Goal: Task Accomplishment & Management: Manage account settings

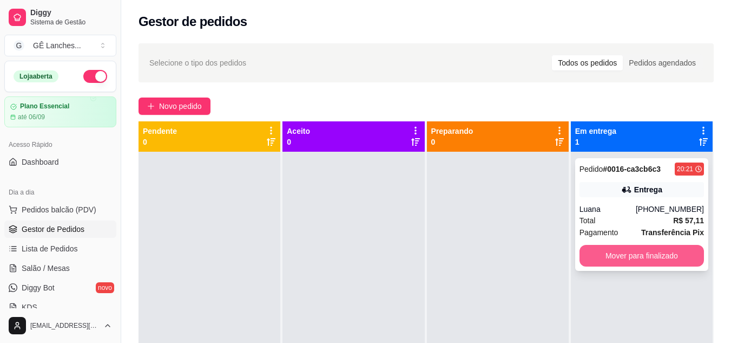
click at [634, 253] on button "Mover para finalizado" at bounding box center [641, 256] width 124 height 22
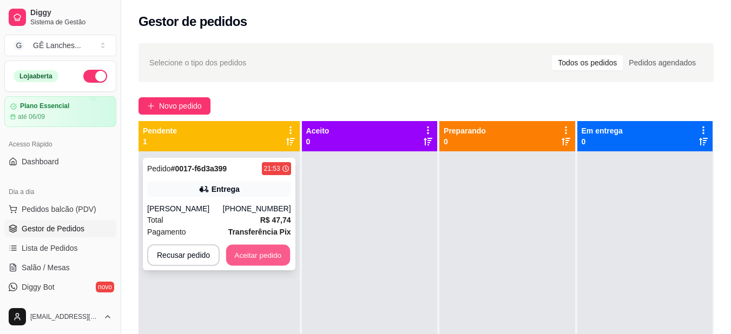
click at [246, 256] on button "Aceitar pedido" at bounding box center [258, 255] width 64 height 21
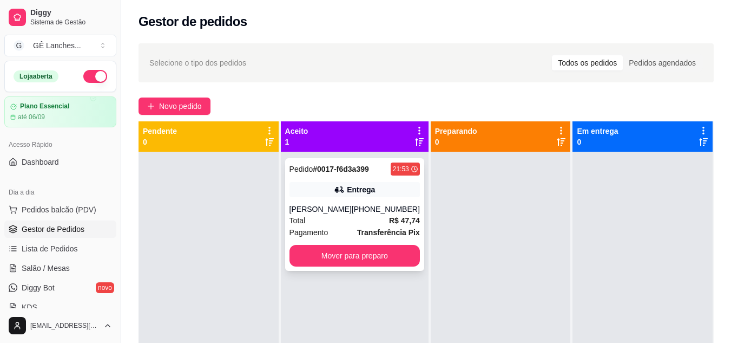
click at [389, 220] on strong "R$ 47,74" at bounding box center [404, 220] width 31 height 9
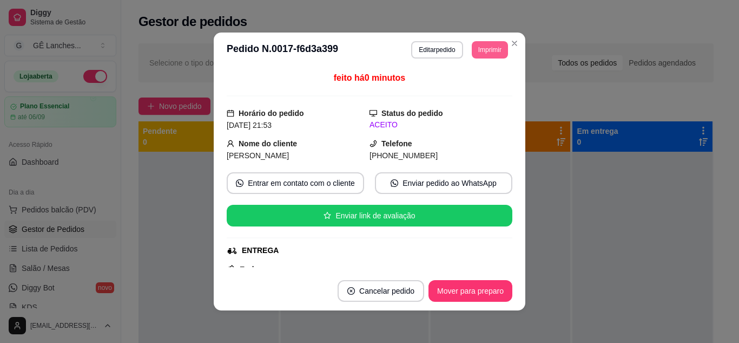
click at [489, 51] on button "Imprimir" at bounding box center [490, 49] width 36 height 17
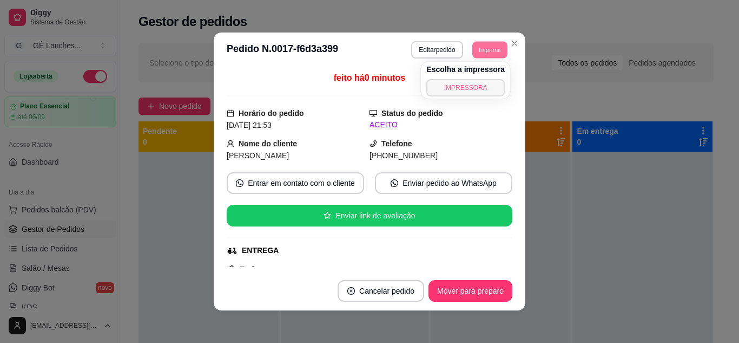
click at [476, 92] on button "IMPRESSORA" at bounding box center [465, 87] width 78 height 17
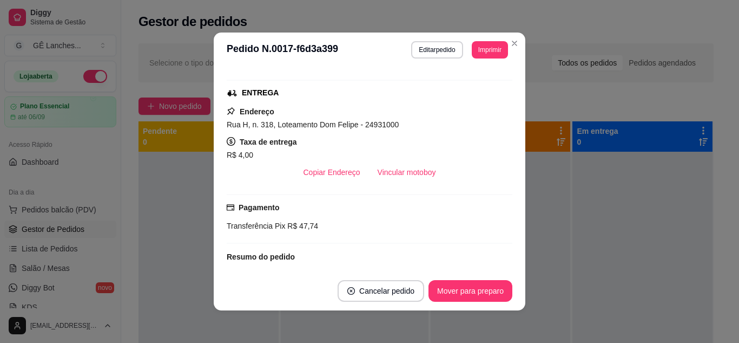
scroll to position [162, 0]
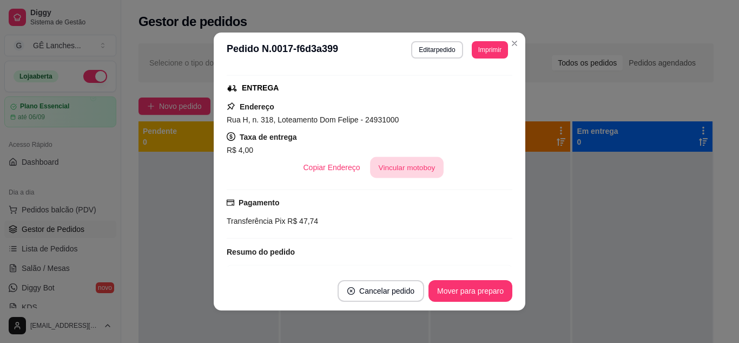
click at [417, 169] on button "Vincular motoboy" at bounding box center [407, 167] width 74 height 21
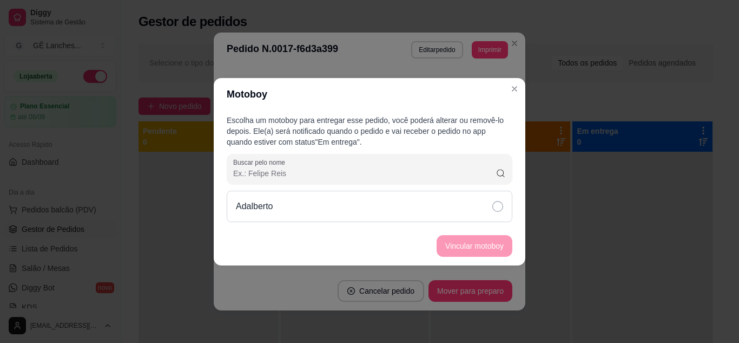
click at [496, 201] on icon at bounding box center [497, 206] width 11 height 11
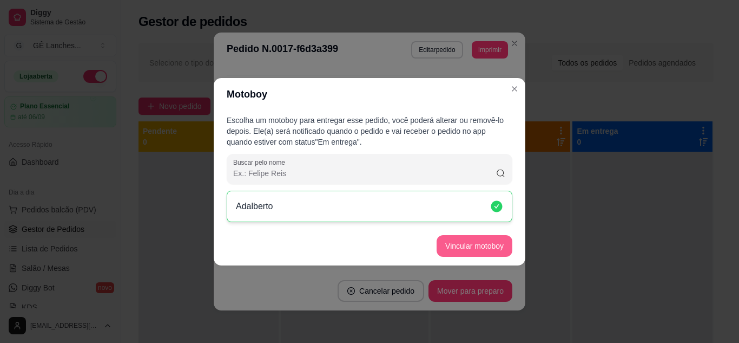
click at [492, 243] on button "Vincular motoboy" at bounding box center [475, 246] width 76 height 22
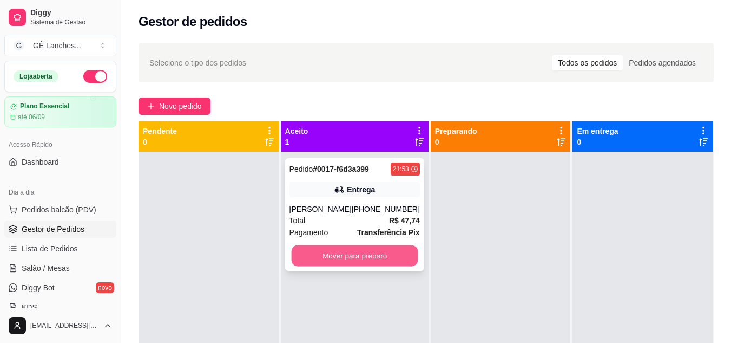
click at [341, 254] on button "Mover para preparo" at bounding box center [354, 255] width 127 height 21
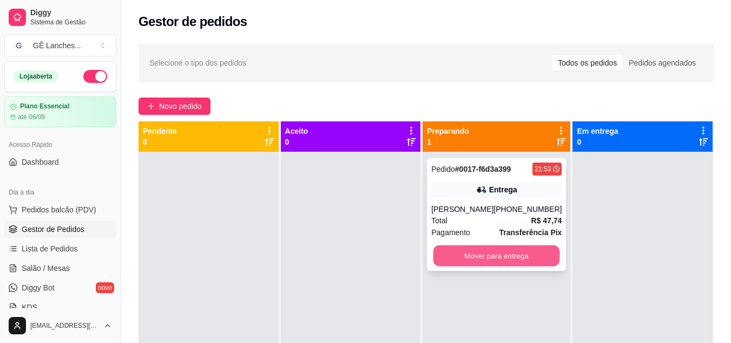
click at [464, 255] on button "Mover para entrega" at bounding box center [496, 255] width 127 height 21
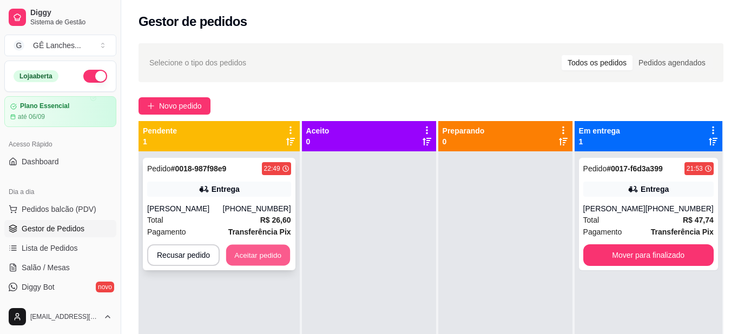
click at [270, 258] on button "Aceitar pedido" at bounding box center [258, 255] width 64 height 21
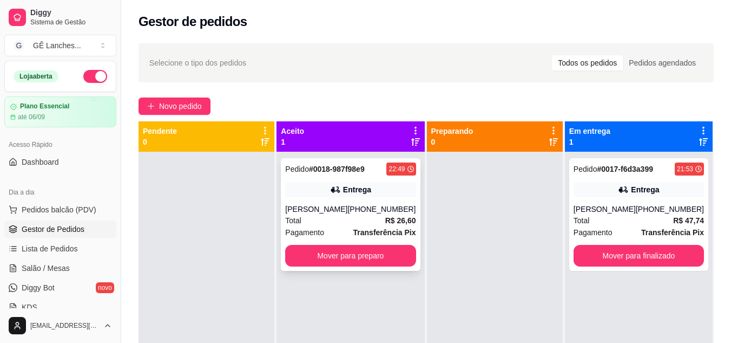
click at [347, 221] on div "Total R$ 26,60" at bounding box center [350, 220] width 130 height 12
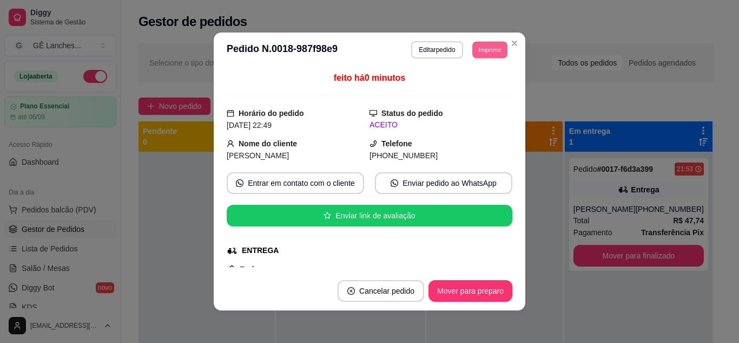
click at [486, 44] on button "Imprimir" at bounding box center [489, 49] width 35 height 17
click at [486, 90] on button "IMPRESSORA" at bounding box center [466, 87] width 76 height 17
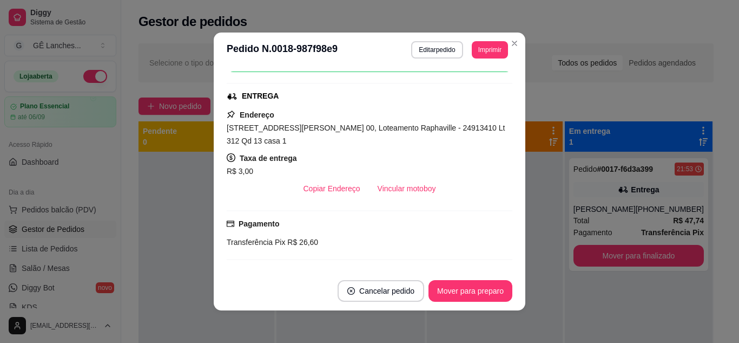
scroll to position [216, 0]
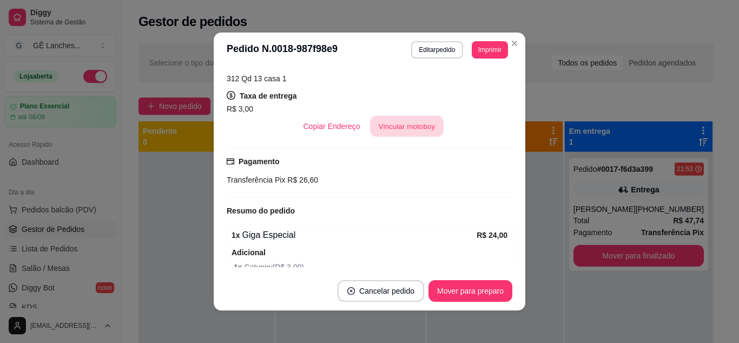
click at [393, 116] on button "Vincular motoboy" at bounding box center [407, 126] width 74 height 21
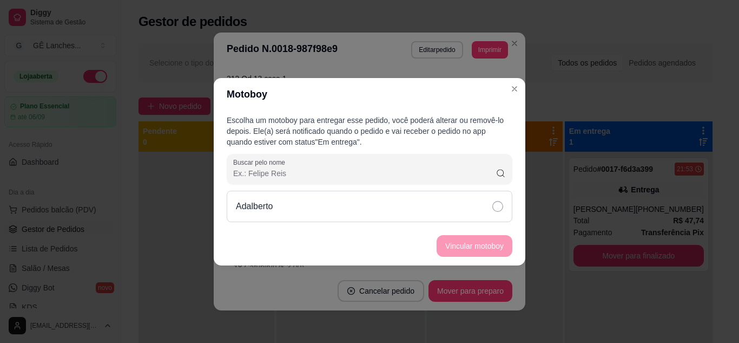
click at [497, 210] on icon at bounding box center [497, 206] width 11 height 11
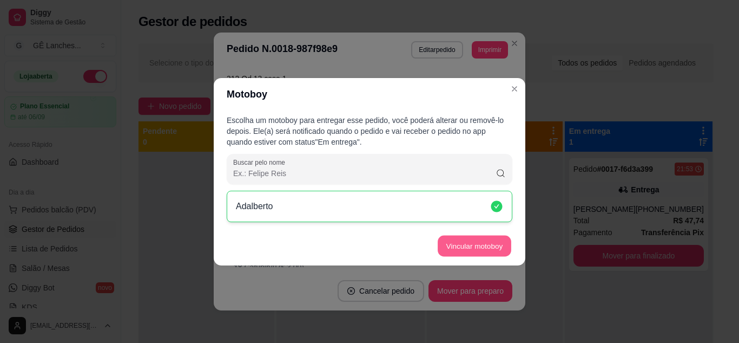
click at [489, 254] on button "Vincular motoboy" at bounding box center [475, 245] width 74 height 21
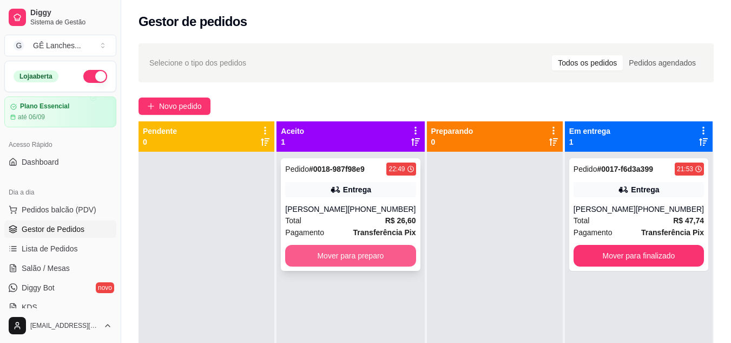
click at [386, 255] on button "Mover para preparo" at bounding box center [350, 256] width 130 height 22
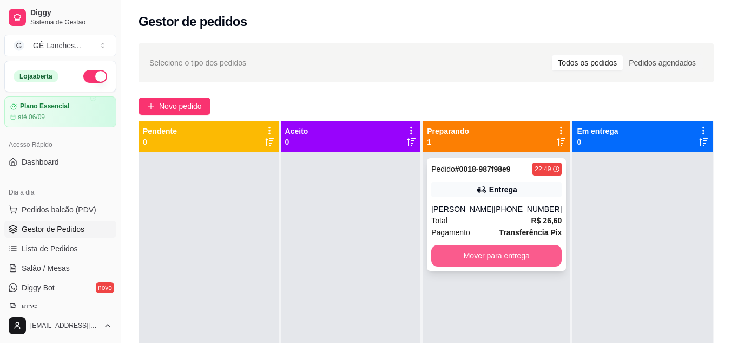
click at [471, 258] on button "Mover para entrega" at bounding box center [496, 256] width 130 height 22
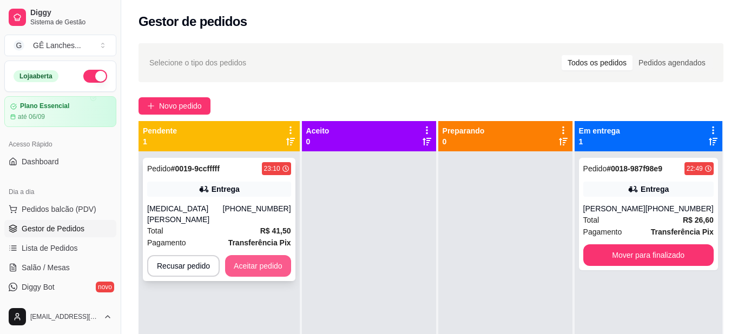
click at [260, 259] on button "Aceitar pedido" at bounding box center [258, 266] width 66 height 22
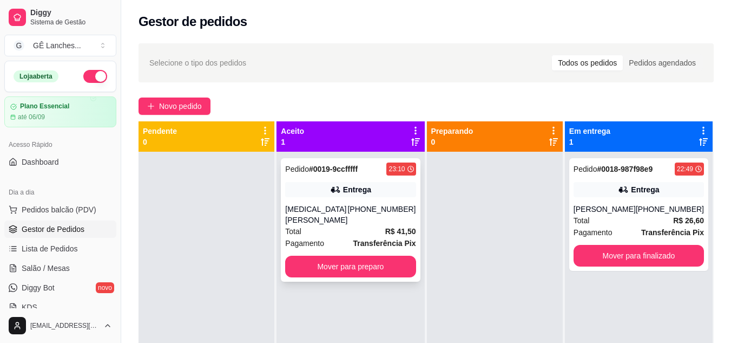
click at [386, 222] on div "[PHONE_NUMBER]" at bounding box center [381, 214] width 68 height 22
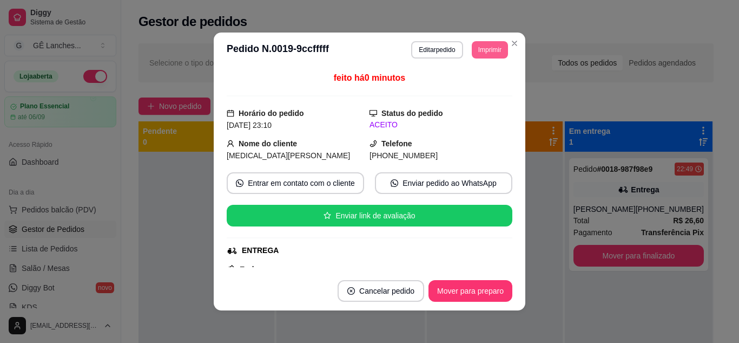
click at [489, 45] on button "Imprimir" at bounding box center [490, 49] width 36 height 17
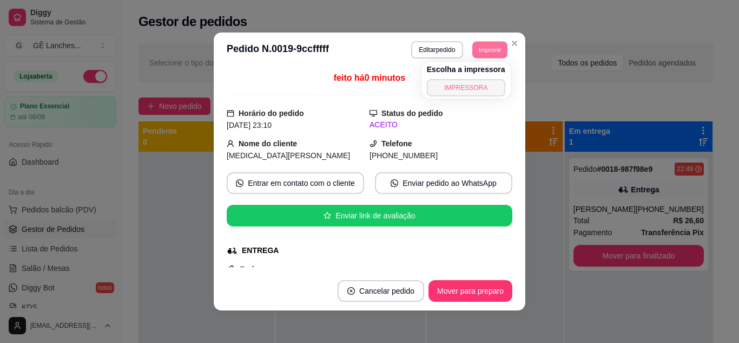
click at [478, 90] on button "IMPRESSORA" at bounding box center [466, 87] width 78 height 17
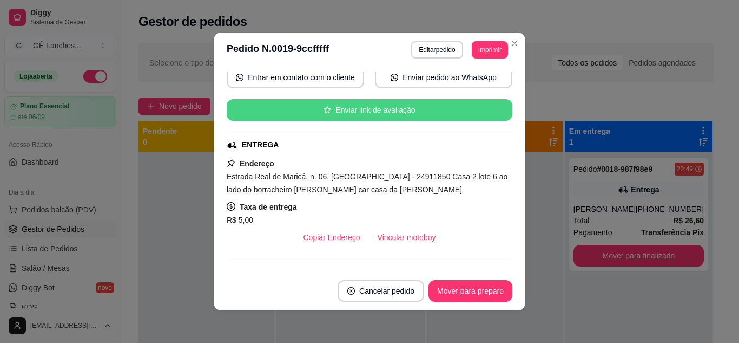
scroll to position [108, 0]
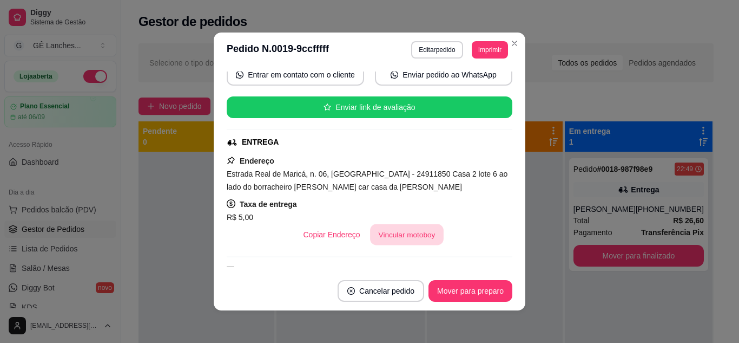
click at [406, 239] on button "Vincular motoboy" at bounding box center [407, 234] width 74 height 21
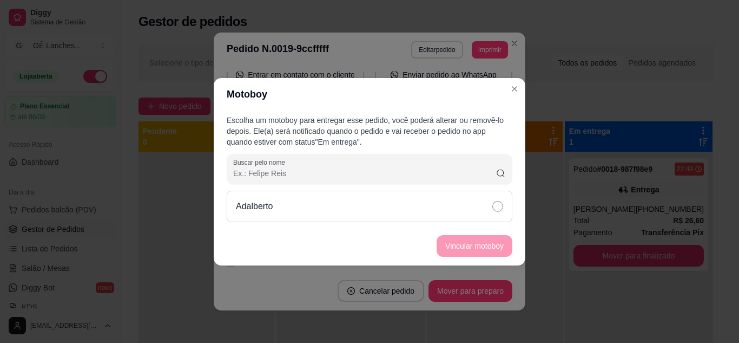
click at [500, 206] on icon at bounding box center [497, 206] width 11 height 11
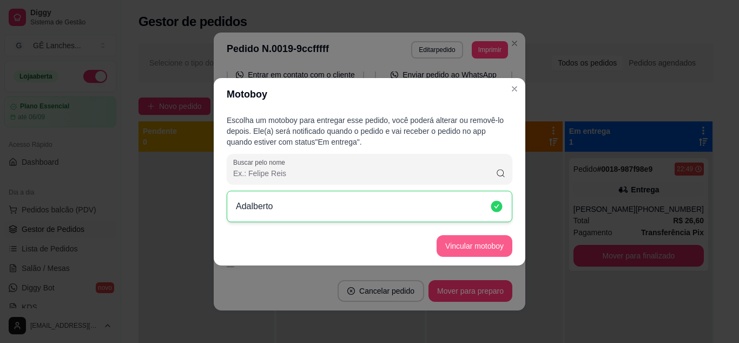
click at [495, 244] on button "Vincular motoboy" at bounding box center [475, 246] width 76 height 22
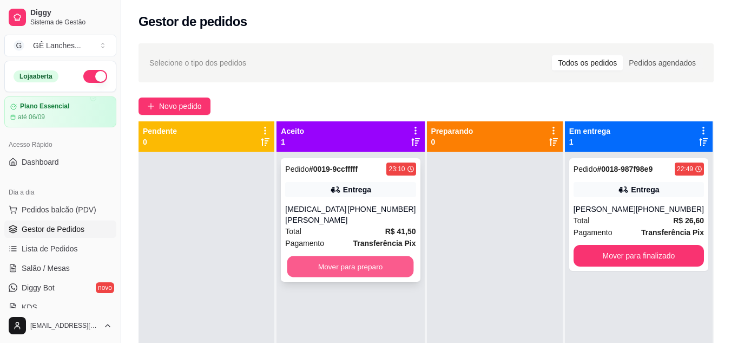
click at [352, 264] on button "Mover para preparo" at bounding box center [350, 266] width 127 height 21
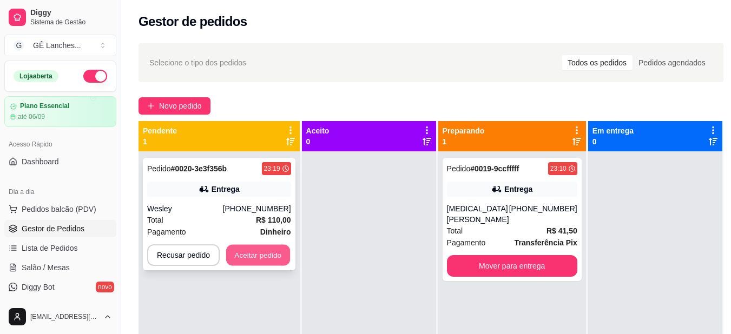
click at [271, 256] on button "Aceitar pedido" at bounding box center [258, 255] width 64 height 21
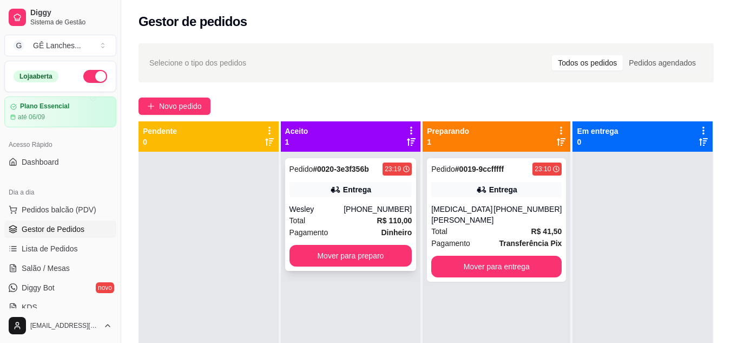
click at [366, 225] on div "Total R$ 110,00" at bounding box center [350, 220] width 123 height 12
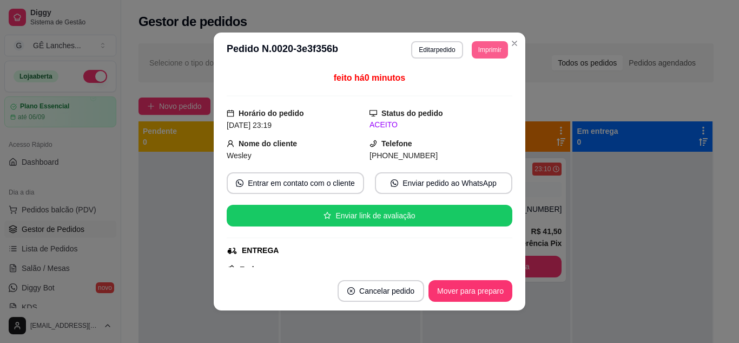
click at [488, 49] on button "Imprimir" at bounding box center [490, 49] width 36 height 17
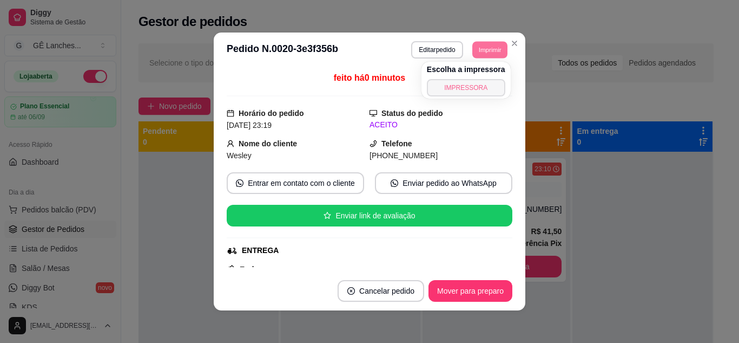
click at [477, 88] on button "IMPRESSORA" at bounding box center [466, 87] width 78 height 17
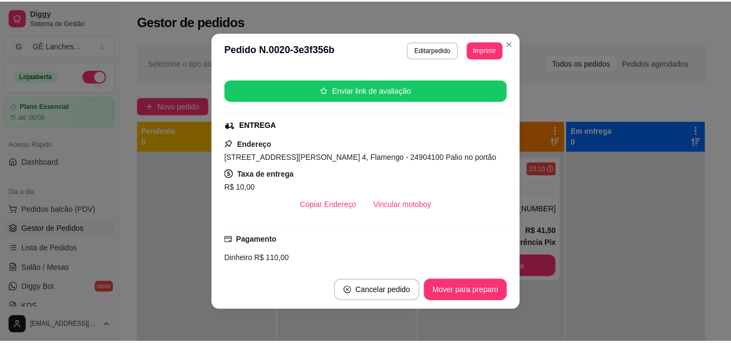
scroll to position [162, 0]
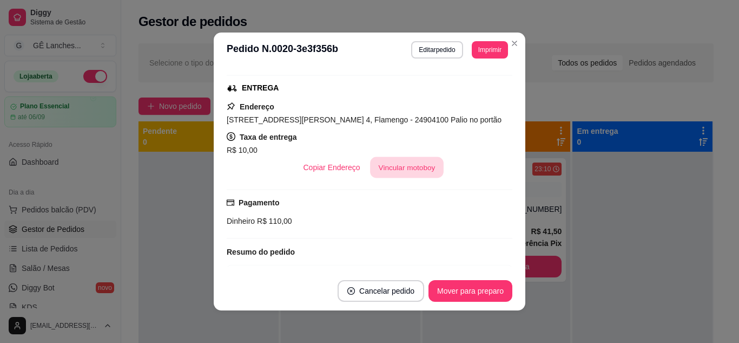
click at [403, 163] on button "Vincular motoboy" at bounding box center [407, 167] width 74 height 21
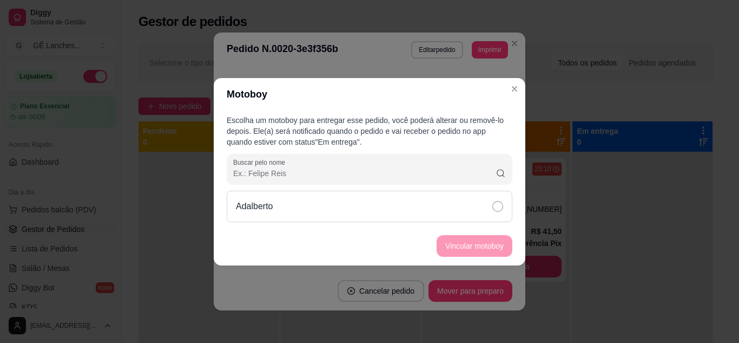
click at [500, 205] on icon at bounding box center [497, 206] width 11 height 11
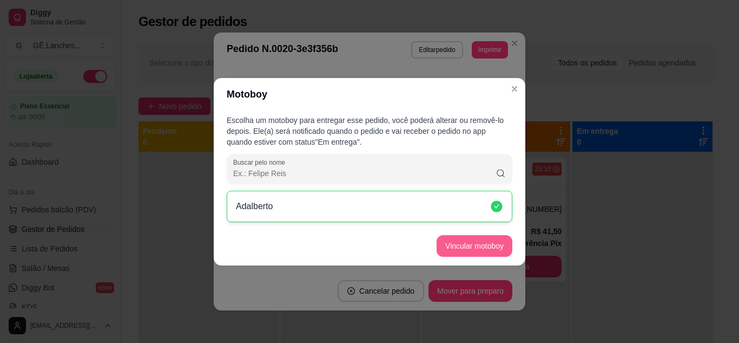
click at [494, 247] on button "Vincular motoboy" at bounding box center [475, 246] width 76 height 22
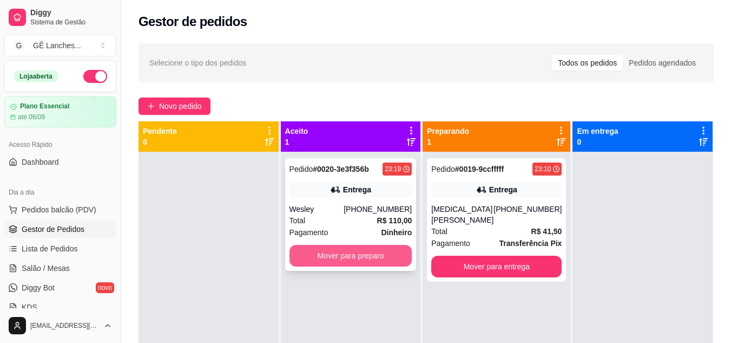
click at [312, 253] on button "Mover para preparo" at bounding box center [350, 256] width 123 height 22
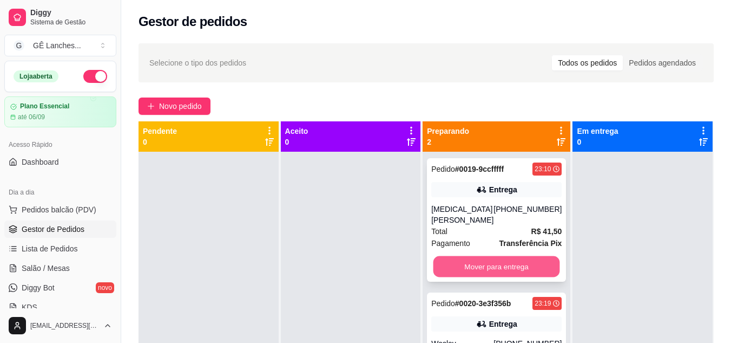
click at [490, 262] on button "Mover para entrega" at bounding box center [496, 266] width 127 height 21
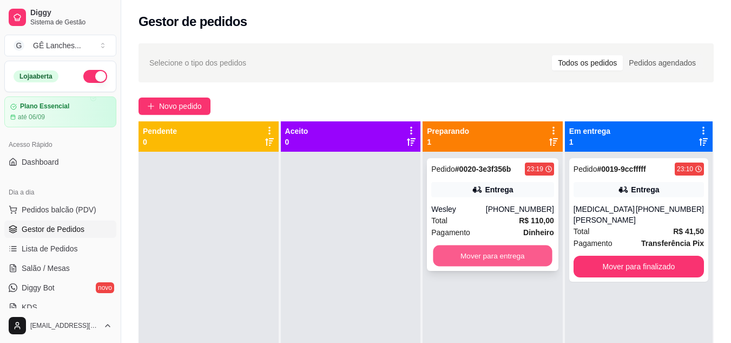
click at [480, 259] on button "Mover para entrega" at bounding box center [492, 255] width 119 height 21
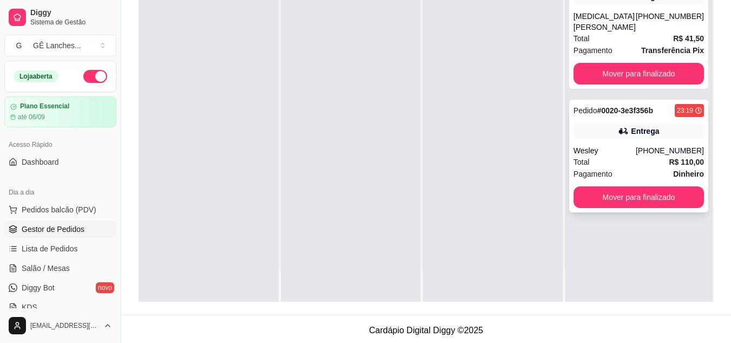
click at [596, 152] on div "Wesley" at bounding box center [605, 150] width 62 height 11
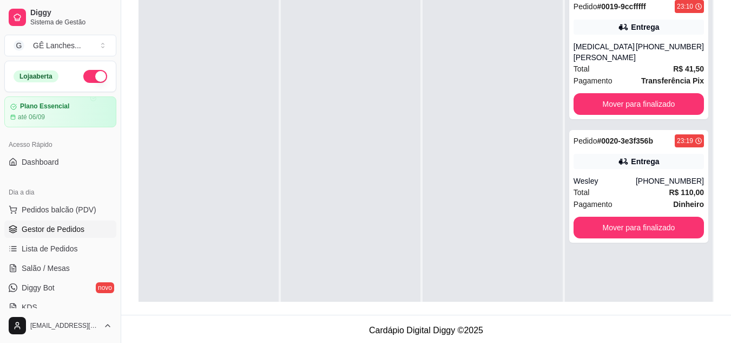
scroll to position [0, 0]
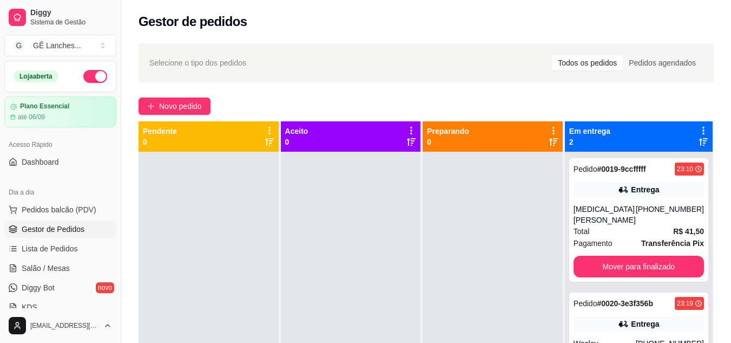
click at [488, 223] on div at bounding box center [493, 323] width 140 height 343
drag, startPoint x: 356, startPoint y: 141, endPoint x: 286, endPoint y: 222, distance: 107.0
click at [286, 222] on div at bounding box center [351, 323] width 140 height 343
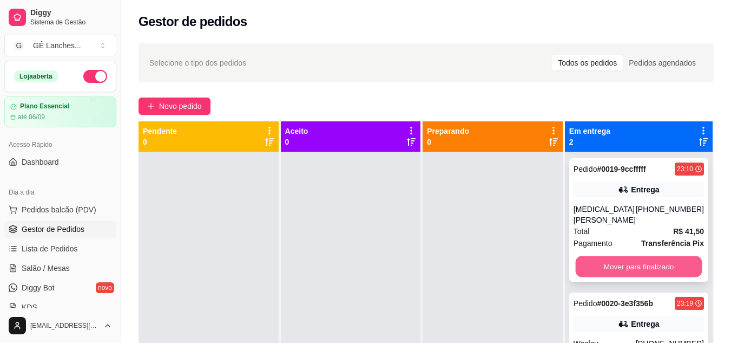
click at [603, 266] on button "Mover para finalizado" at bounding box center [638, 266] width 127 height 21
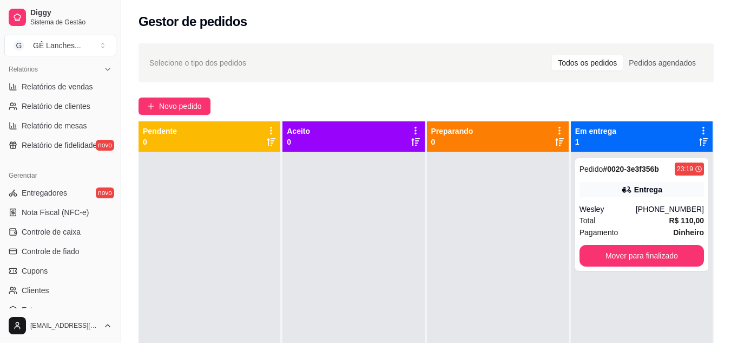
scroll to position [379, 0]
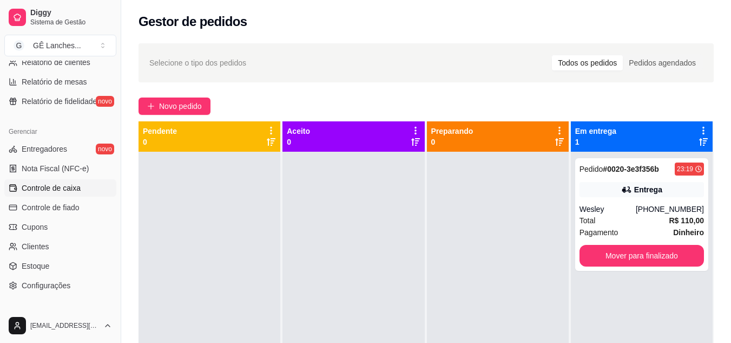
click at [47, 189] on span "Controle de caixa" at bounding box center [51, 187] width 59 height 11
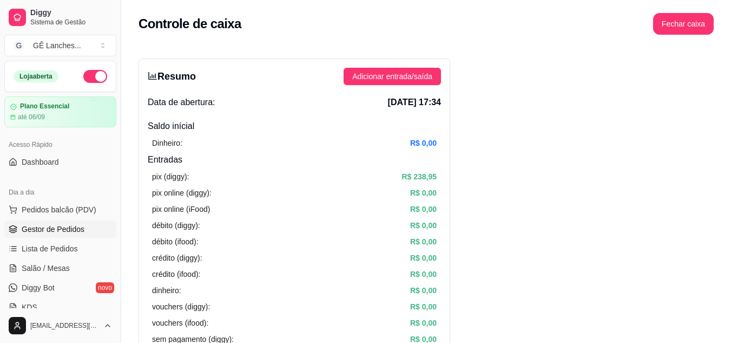
click at [71, 227] on span "Gestor de Pedidos" at bounding box center [53, 228] width 63 height 11
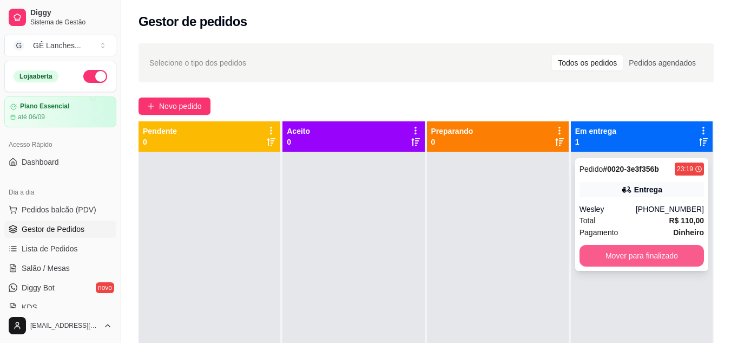
click at [607, 255] on button "Mover para finalizado" at bounding box center [641, 256] width 124 height 22
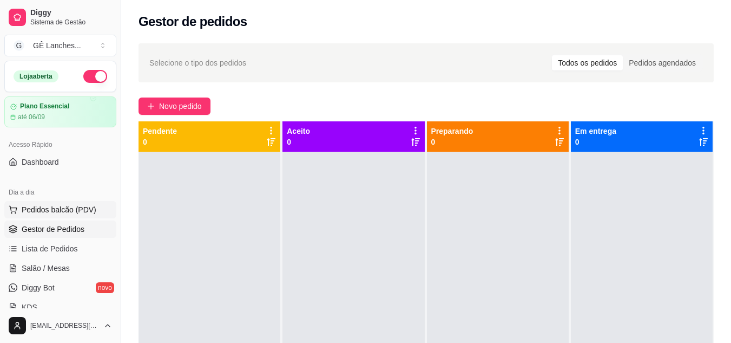
click at [69, 212] on span "Pedidos balcão (PDV)" at bounding box center [59, 209] width 75 height 11
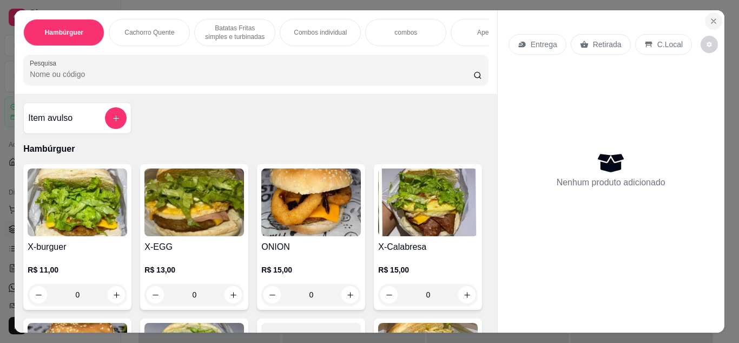
click at [711, 20] on icon "Close" at bounding box center [713, 21] width 9 height 9
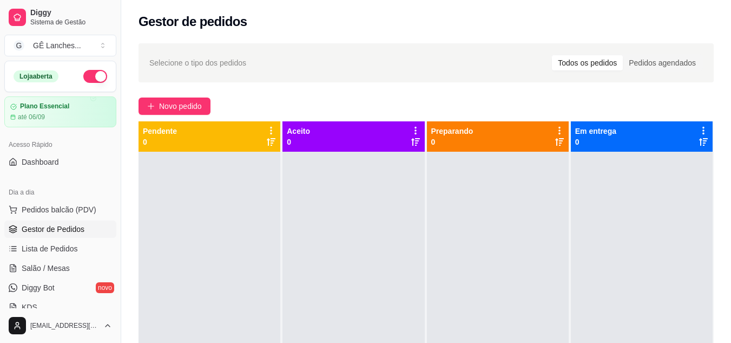
click at [68, 233] on span "Gestor de Pedidos" at bounding box center [53, 228] width 63 height 11
